Goal: Complete application form

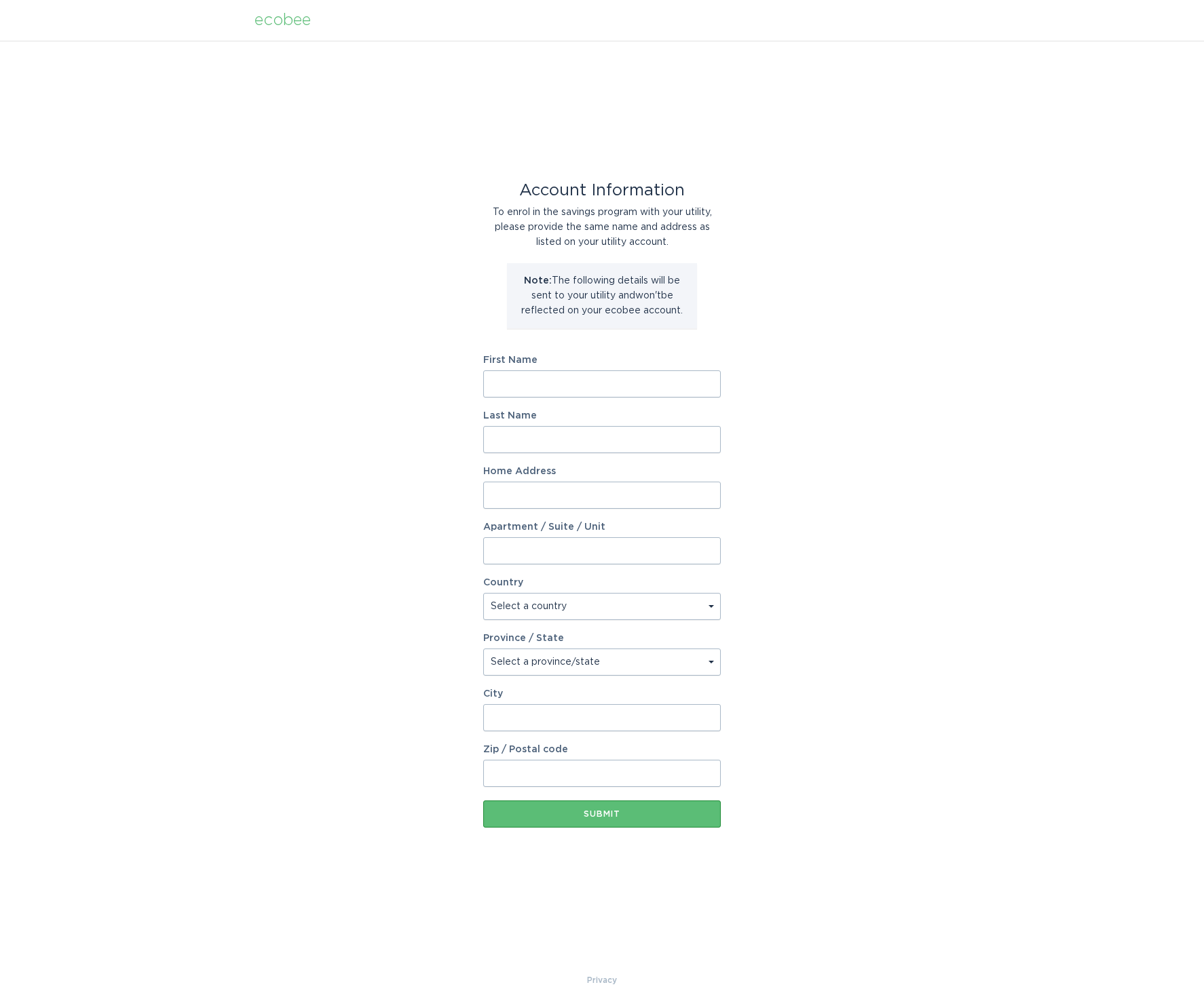
click at [709, 384] on input "First Name" at bounding box center [601, 384] width 238 height 27
type input "[PERSON_NAME]"
type input "[STREET_ADDRESS][PERSON_NAME]"
select select "US"
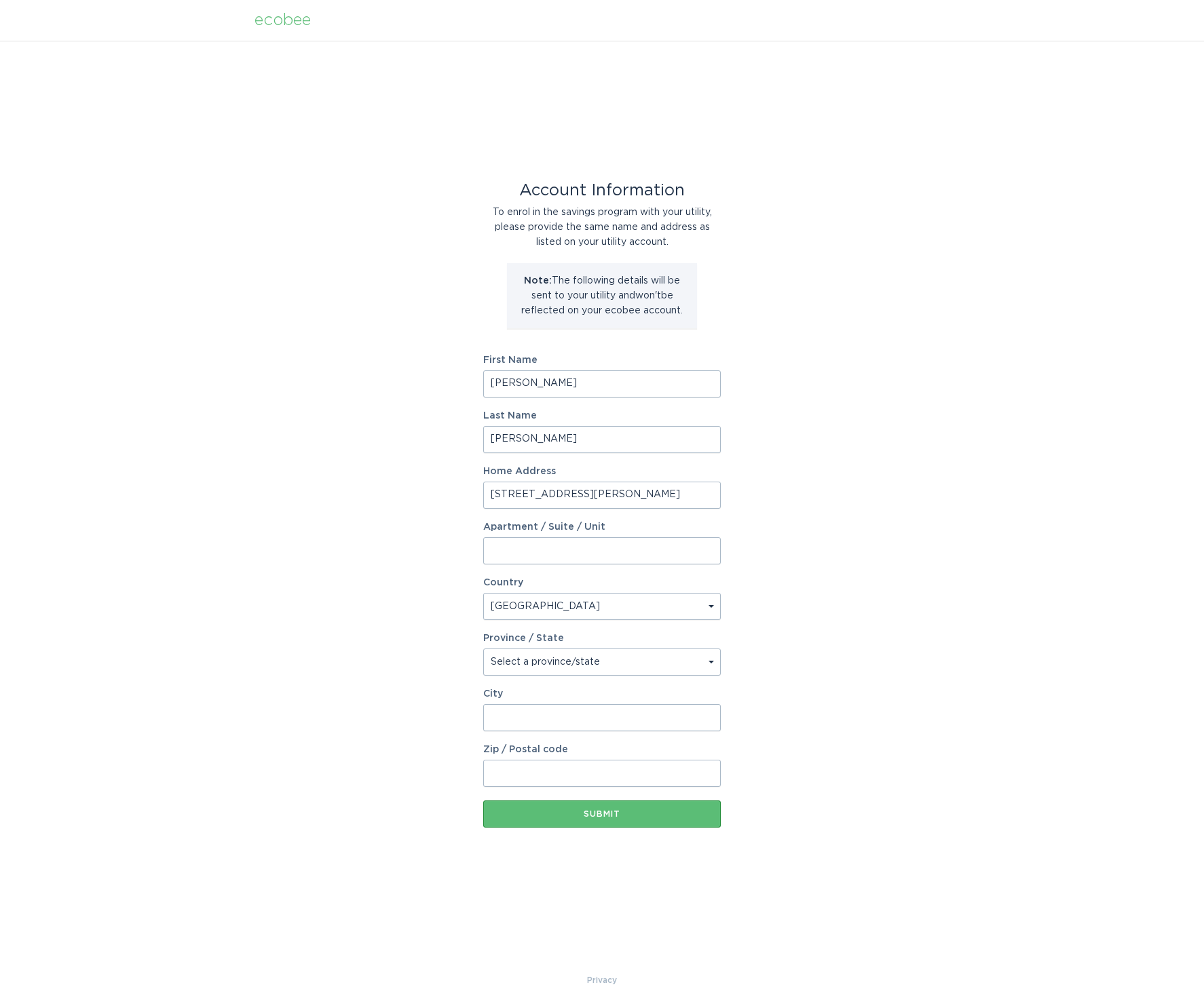
type input "[STREET_ADDRESS][PERSON_NAME]"
type input "Katy"
type input "77494"
select select "[GEOGRAPHIC_DATA]"
click at [587, 817] on div "Submit" at bounding box center [601, 814] width 224 height 8
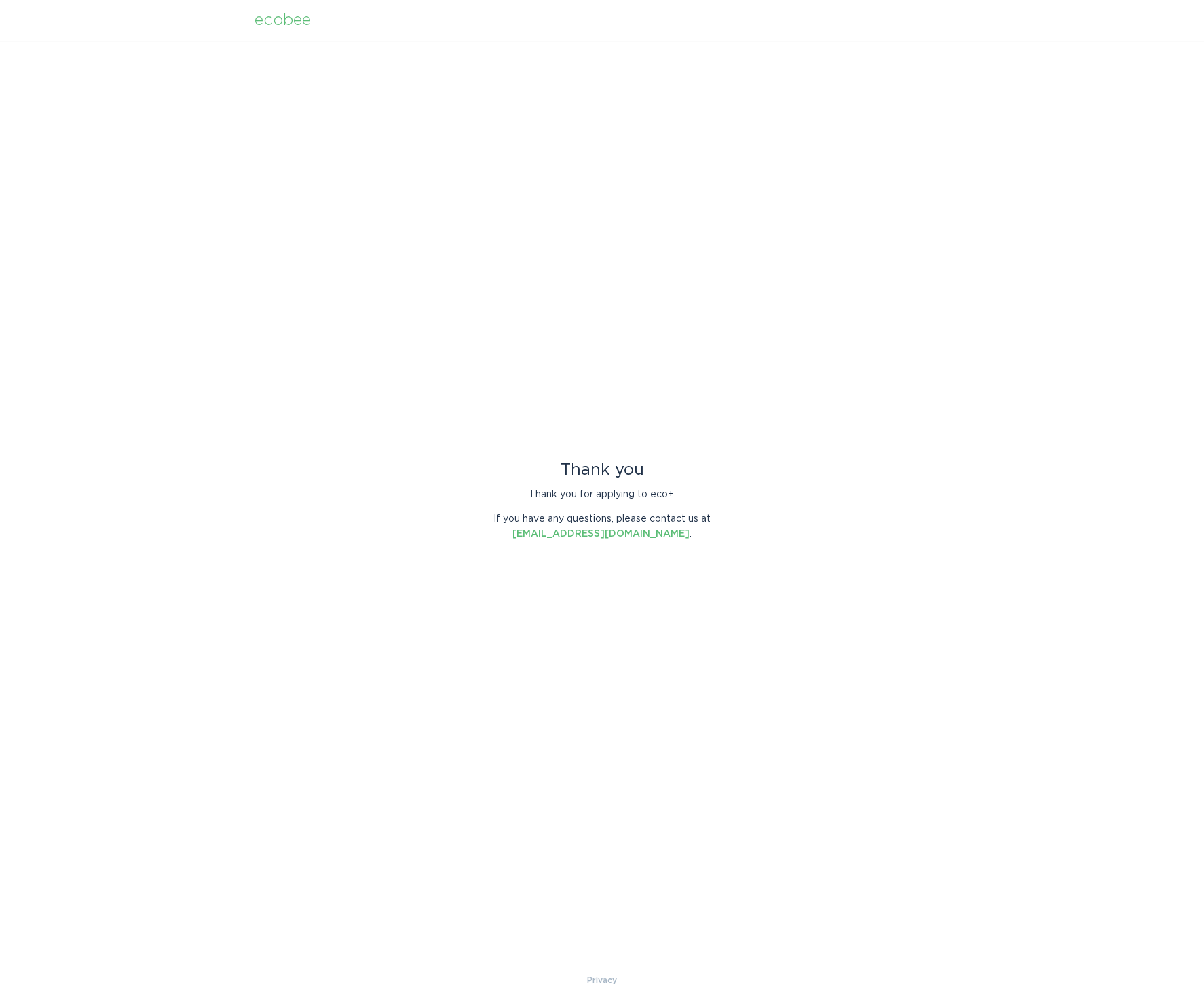
click at [291, 22] on div "ecobee" at bounding box center [282, 20] width 56 height 15
